Goal: Information Seeking & Learning: Learn about a topic

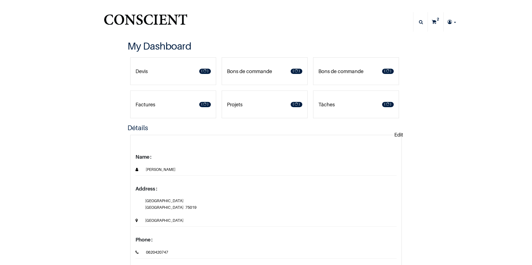
type input "[EMAIL_ADDRESS][DOMAIN_NAME]"
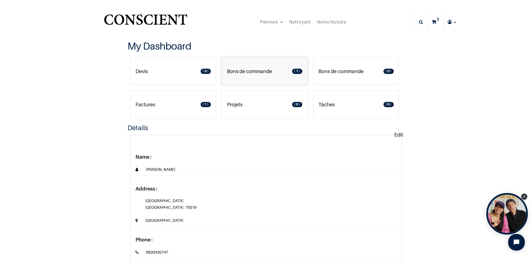
click at [266, 69] on p "Bons de commande" at bounding box center [249, 71] width 45 height 7
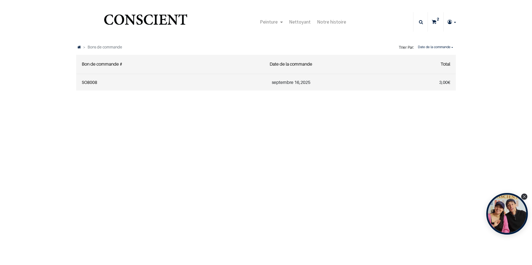
type input "[EMAIL_ADDRESS][DOMAIN_NAME]"
click at [518, 241] on icon "Open chat widget" at bounding box center [520, 242] width 9 height 9
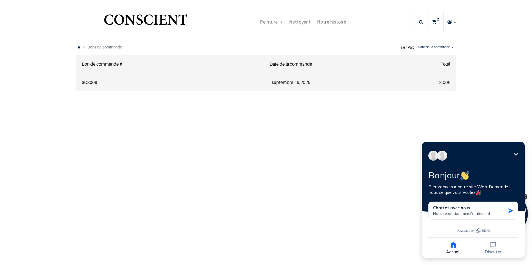
click at [517, 154] on icon "Réduire" at bounding box center [516, 154] width 7 height 7
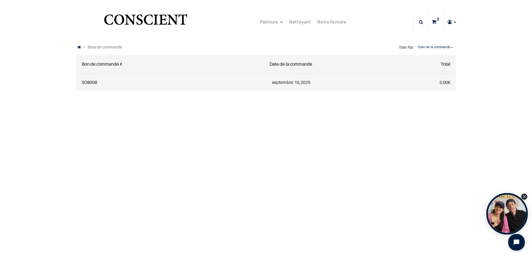
click at [93, 82] on link "SO8008" at bounding box center [90, 82] width 16 height 5
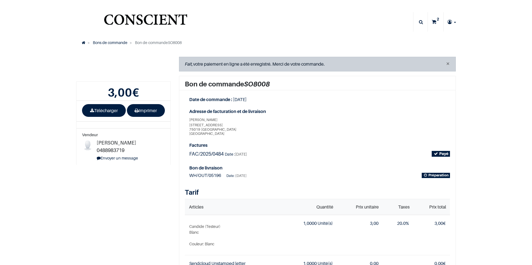
type input "[EMAIL_ADDRESS][DOMAIN_NAME]"
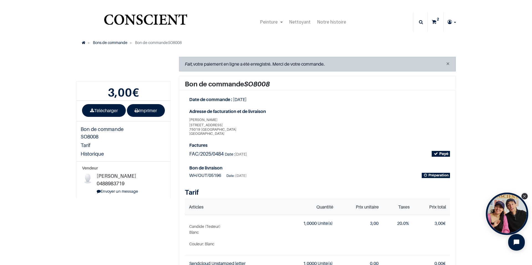
click at [525, 197] on icon "Close Tolstoy widget" at bounding box center [524, 196] width 3 height 3
click at [435, 21] on sup "2" at bounding box center [437, 19] width 5 height 6
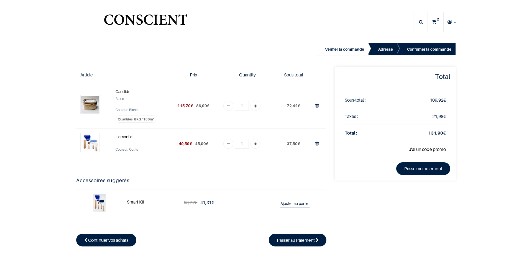
type input "[EMAIL_ADDRESS][DOMAIN_NAME]"
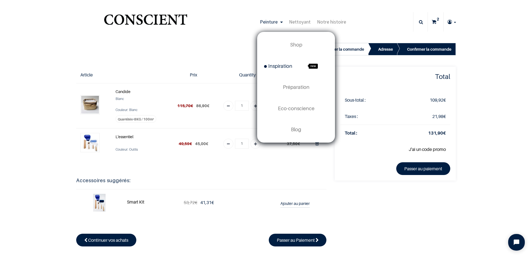
click at [289, 65] on span "Inspiration" at bounding box center [278, 66] width 28 height 6
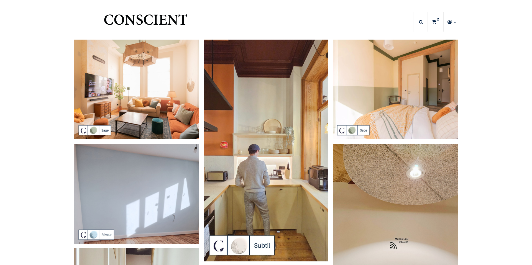
type input "[EMAIL_ADDRESS][DOMAIN_NAME]"
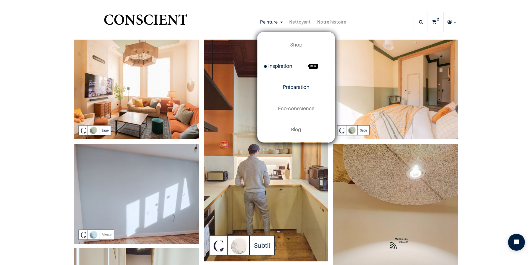
click at [289, 88] on span "Préparation" at bounding box center [296, 87] width 27 height 6
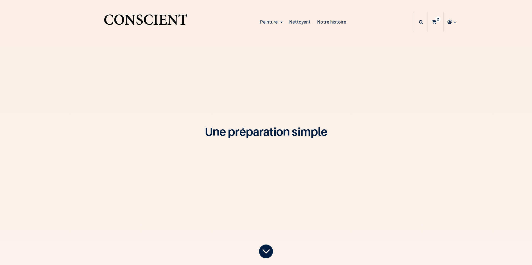
type input "[EMAIL_ADDRESS][DOMAIN_NAME]"
click at [264, 250] on icon at bounding box center [266, 251] width 9 height 23
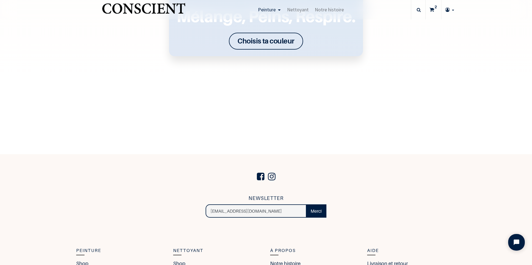
scroll to position [897, 0]
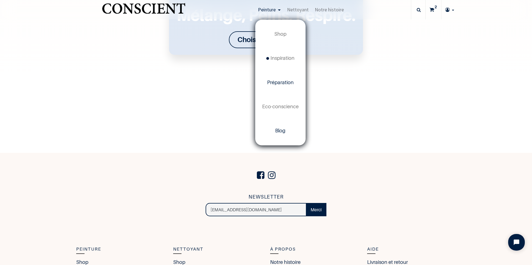
click at [283, 132] on span "Blog" at bounding box center [280, 131] width 10 height 6
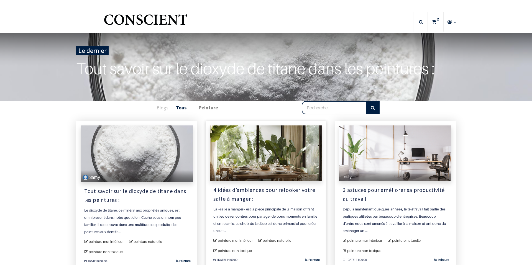
type input "[EMAIL_ADDRESS][DOMAIN_NAME]"
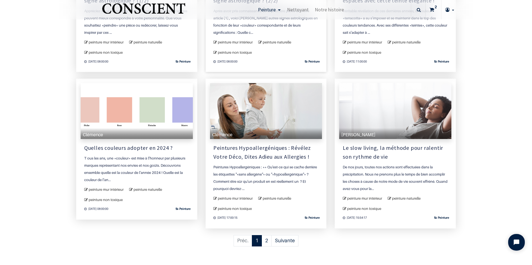
scroll to position [499, 0]
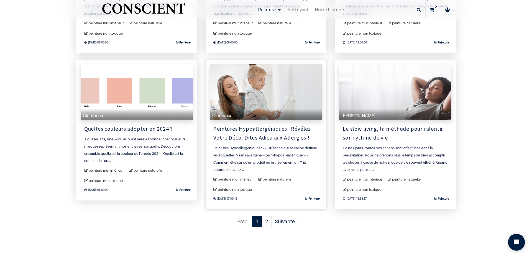
click at [275, 136] on link "Peintures Hypoallergéniques : Révélez Votre Déco, Dites Adieu aux Allergies !" at bounding box center [265, 133] width 105 height 18
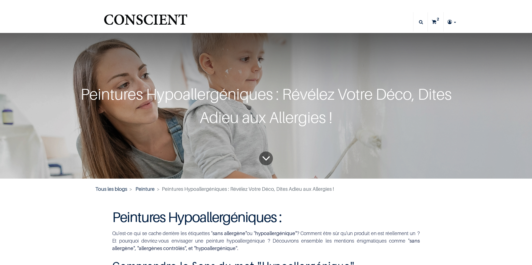
type input "[EMAIL_ADDRESS][DOMAIN_NAME]"
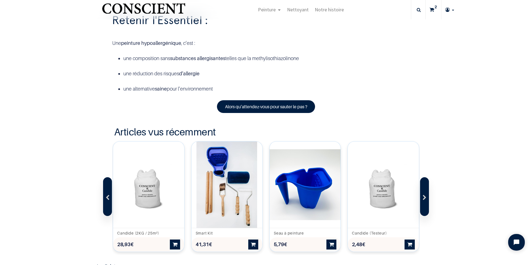
scroll to position [1358, 0]
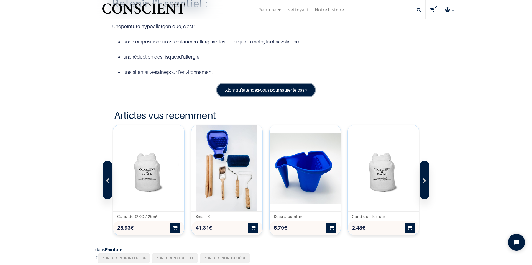
click at [261, 96] on link "Alors qu’attendez-vous pour sauter le pas ?" at bounding box center [266, 90] width 98 height 13
